Goal: Share content: Share content

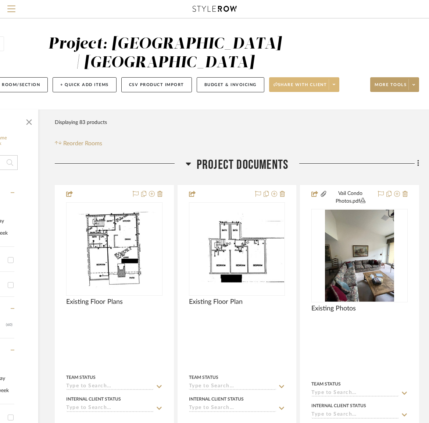
click at [310, 83] on span "Share with client" at bounding box center [301, 87] width 54 height 11
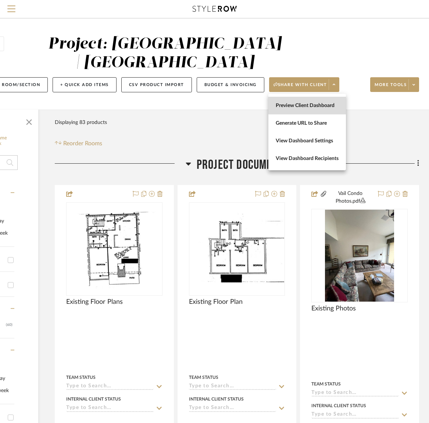
click at [313, 103] on span "Preview Client Dashboard" at bounding box center [307, 106] width 63 height 6
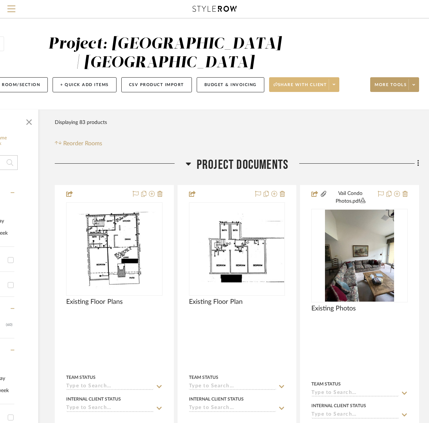
click at [335, 85] on icon at bounding box center [334, 84] width 3 height 1
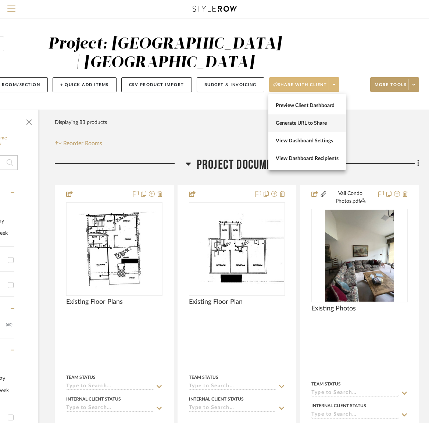
click at [323, 125] on span "Generate URL to Share" at bounding box center [307, 123] width 63 height 6
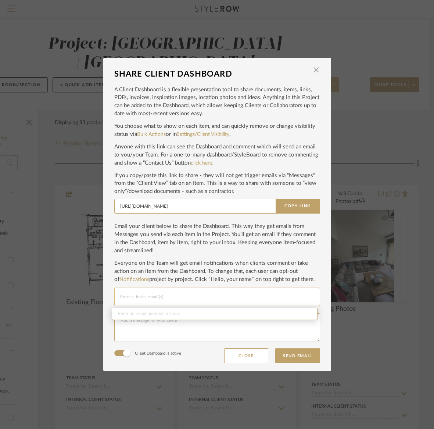
click at [124, 296] on input "Email selection" at bounding box center [217, 296] width 194 height 9
drag, startPoint x: 126, startPoint y: 298, endPoint x: 128, endPoint y: 294, distance: 4.2
click at [126, 298] on input "Email selection" at bounding box center [217, 296] width 194 height 9
paste input "[EMAIL_ADDRESS][DOMAIN_NAME]"
type input "[EMAIL_ADDRESS][DOMAIN_NAME]"
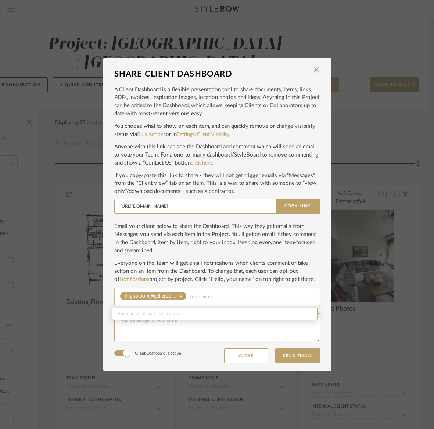
paste input "[EMAIL_ADDRESS][PERSON_NAME][DOMAIN_NAME]"
type input "[EMAIL_ADDRESS][PERSON_NAME][DOMAIN_NAME]"
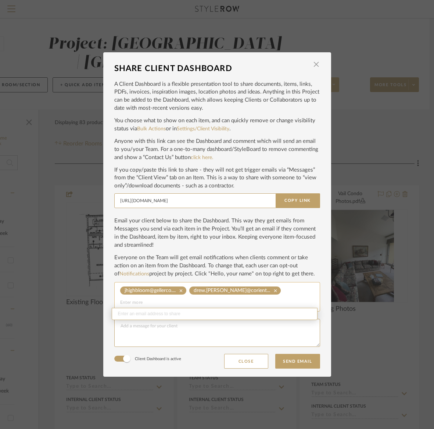
paste input ""[PERSON_NAME]" <[EMAIL_ADDRESS][DOMAIN_NAME]>"
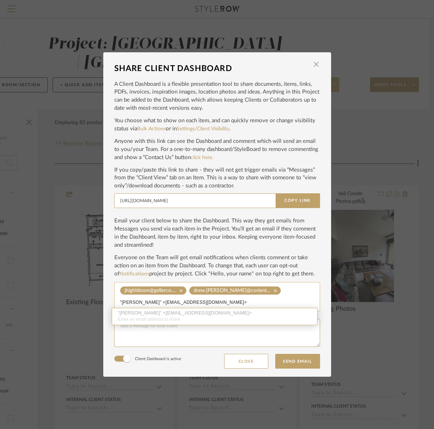
type input ""[PERSON_NAME]" <[EMAIL_ADDRESS][DOMAIN_NAME]>"
click at [135, 312] on div ""[PERSON_NAME]" <[EMAIL_ADDRESS][DOMAIN_NAME]> Enter an email address to share" at bounding box center [215, 316] width 206 height 17
click at [145, 334] on textarea at bounding box center [217, 333] width 206 height 28
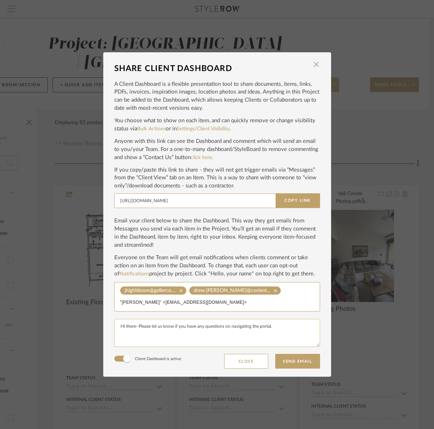
click at [122, 320] on textarea "HI there- Please let us know if you have any questions on navigating the portal." at bounding box center [217, 333] width 206 height 28
click at [277, 321] on textarea "Hi there- Please let us know if you have any questions on navigating the portal." at bounding box center [217, 333] width 206 height 28
type textarea "Hi there- Please let us know if you have any questions on navigating the portal…"
click at [313, 296] on div "jhighbloom@gellerco.... clear drew.[PERSON_NAME]@corient... clear "[PERSON_NAME…" at bounding box center [217, 296] width 206 height 29
click at [270, 293] on mat-icon "clear" at bounding box center [275, 290] width 11 height 5
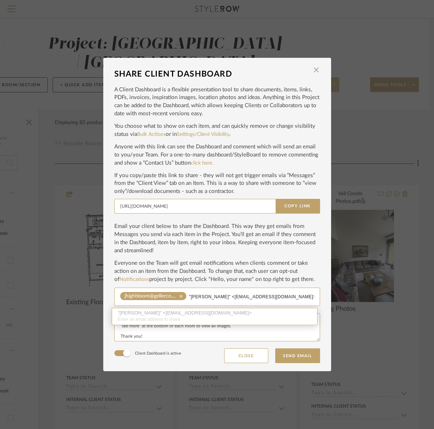
click at [211, 312] on div ""[PERSON_NAME]" <[EMAIL_ADDRESS][DOMAIN_NAME]> Enter an email address to share" at bounding box center [215, 316] width 206 height 17
click at [296, 295] on input ""[PERSON_NAME]" <[EMAIL_ADDRESS][DOMAIN_NAME]>" at bounding box center [251, 296] width 125 height 9
drag, startPoint x: 296, startPoint y: 295, endPoint x: 188, endPoint y: 294, distance: 107.4
click at [189, 295] on input ""[PERSON_NAME]" <[EMAIL_ADDRESS][DOMAIN_NAME]>" at bounding box center [251, 296] width 125 height 9
type input """
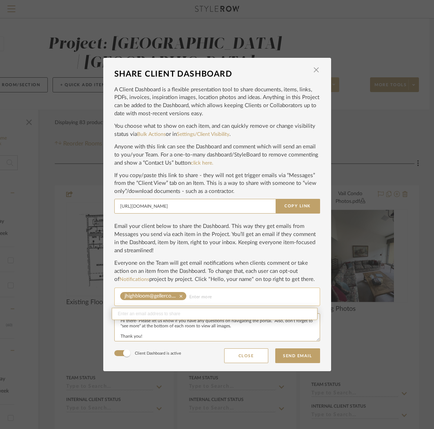
paste input ""[PERSON_NAME]" <[EMAIL_ADDRESS][DOMAIN_NAME]>"
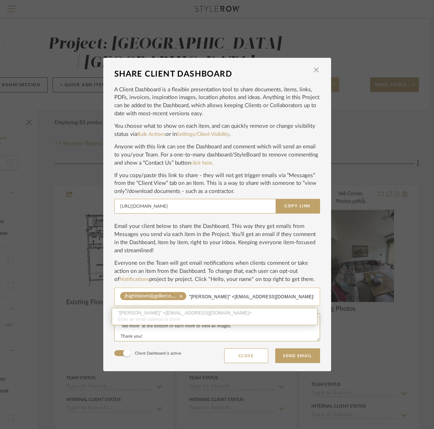
click at [159, 312] on div ""[PERSON_NAME]" <[EMAIL_ADDRESS][DOMAIN_NAME]> Enter an email address to share" at bounding box center [215, 316] width 206 height 17
click at [158, 312] on div ""[PERSON_NAME]" <[EMAIL_ADDRESS][DOMAIN_NAME]> Enter an email address to share" at bounding box center [215, 316] width 206 height 17
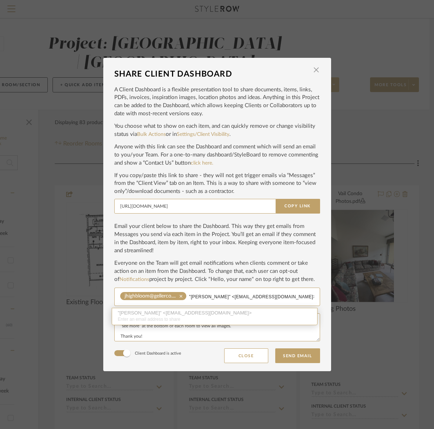
click at [147, 318] on div ""[PERSON_NAME]" <[EMAIL_ADDRESS][DOMAIN_NAME]> Enter an email address to share" at bounding box center [215, 316] width 206 height 17
click at [223, 297] on input ""[PERSON_NAME]" <[EMAIL_ADDRESS][DOMAIN_NAME]>" at bounding box center [251, 296] width 125 height 9
click at [303, 296] on input ""[PERSON_NAME]" <[EMAIL_ADDRESS][DOMAIN_NAME]>" at bounding box center [251, 296] width 125 height 9
type input """
type input "[EMAIL_ADDRESS][DOMAIN_NAME]"
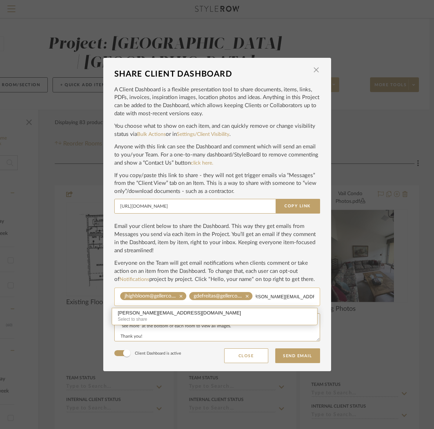
scroll to position [0, 12]
type input "[PERSON_NAME][EMAIL_ADDRESS][DOMAIN_NAME]"
click at [165, 312] on div "[PERSON_NAME][EMAIL_ADDRESS][DOMAIN_NAME]" at bounding box center [214, 313] width 193 height 6
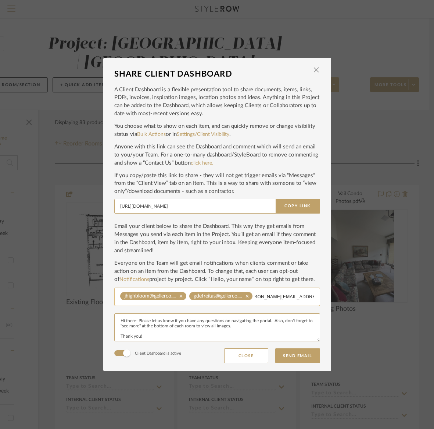
scroll to position [0, 0]
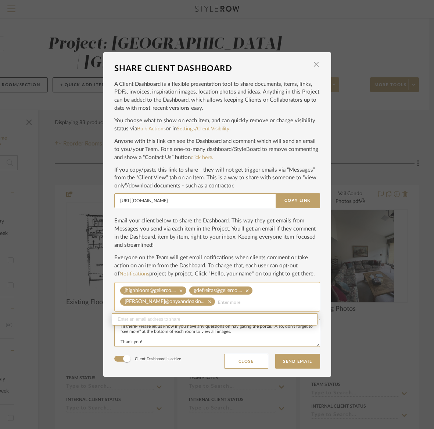
paste input "[PERSON_NAME] <[PERSON_NAME][EMAIL_ADDRESS][PERSON_NAME][DOMAIN_NAME]>"
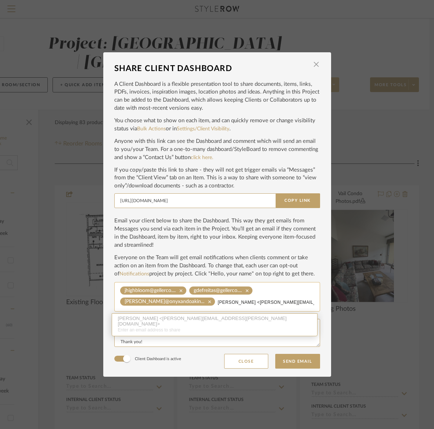
click at [146, 321] on div "[PERSON_NAME] <[PERSON_NAME][EMAIL_ADDRESS][PERSON_NAME][DOMAIN_NAME]> Enter an…" at bounding box center [215, 324] width 206 height 23
click at [280, 303] on input "[PERSON_NAME] <[PERSON_NAME][EMAIL_ADDRESS][PERSON_NAME][DOMAIN_NAME]>" at bounding box center [266, 302] width 96 height 9
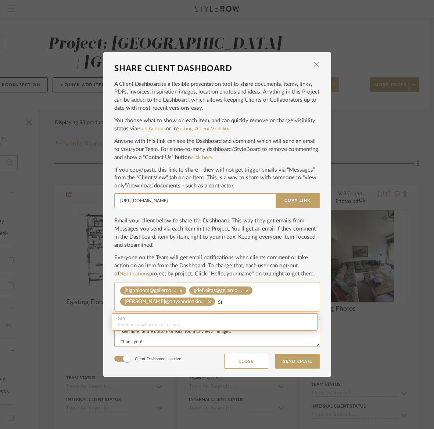
type input "S"
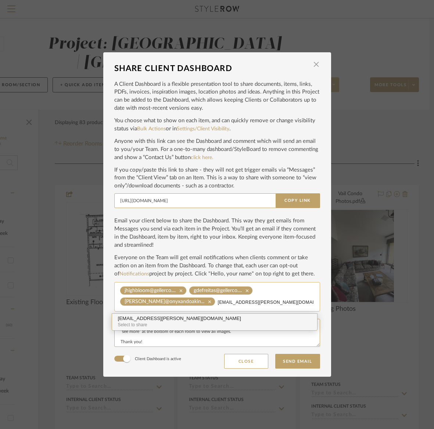
type input "[EMAIL_ADDRESS][PERSON_NAME][DOMAIN_NAME]"
click at [155, 318] on div "[EMAIL_ADDRESS][PERSON_NAME][DOMAIN_NAME]" at bounding box center [214, 319] width 193 height 6
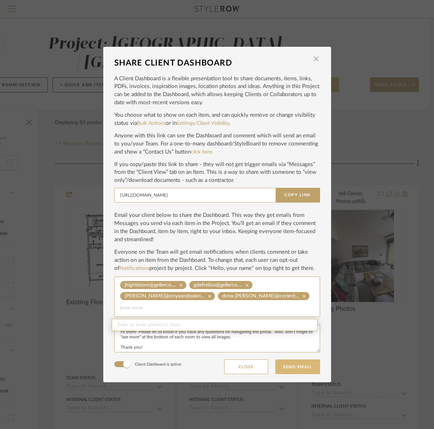
click at [288, 368] on button "Send Email" at bounding box center [298, 366] width 45 height 15
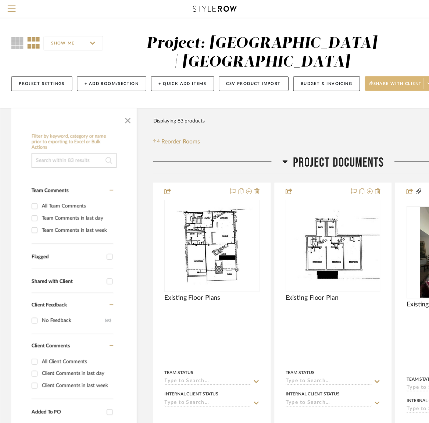
scroll to position [0, 100]
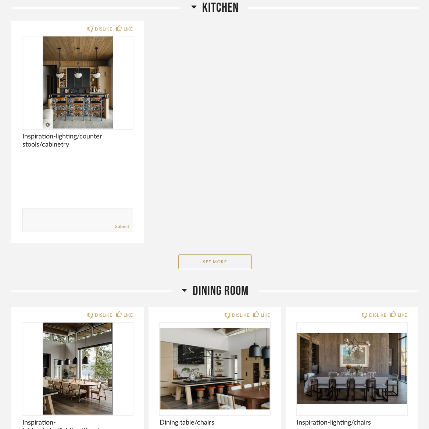
scroll to position [1667, 0]
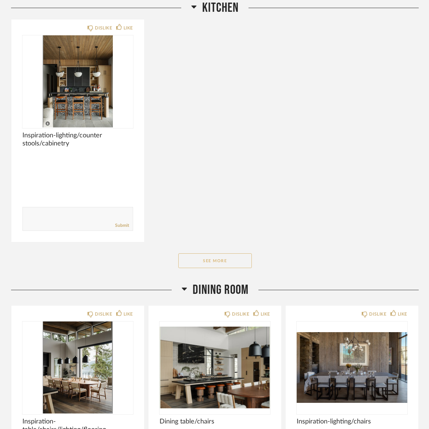
click at [223, 253] on button "See More" at bounding box center [215, 260] width 74 height 15
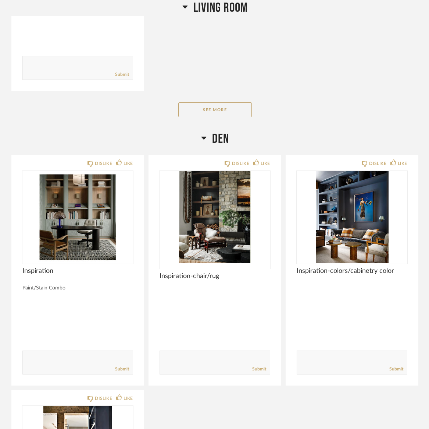
scroll to position [2601, 0]
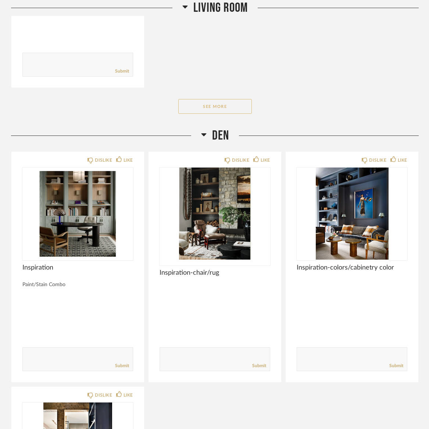
click at [219, 99] on button "See More" at bounding box center [215, 106] width 74 height 15
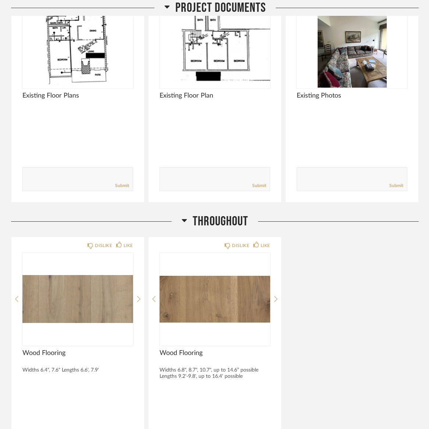
scroll to position [0, 0]
